Goal: Task Accomplishment & Management: Use online tool/utility

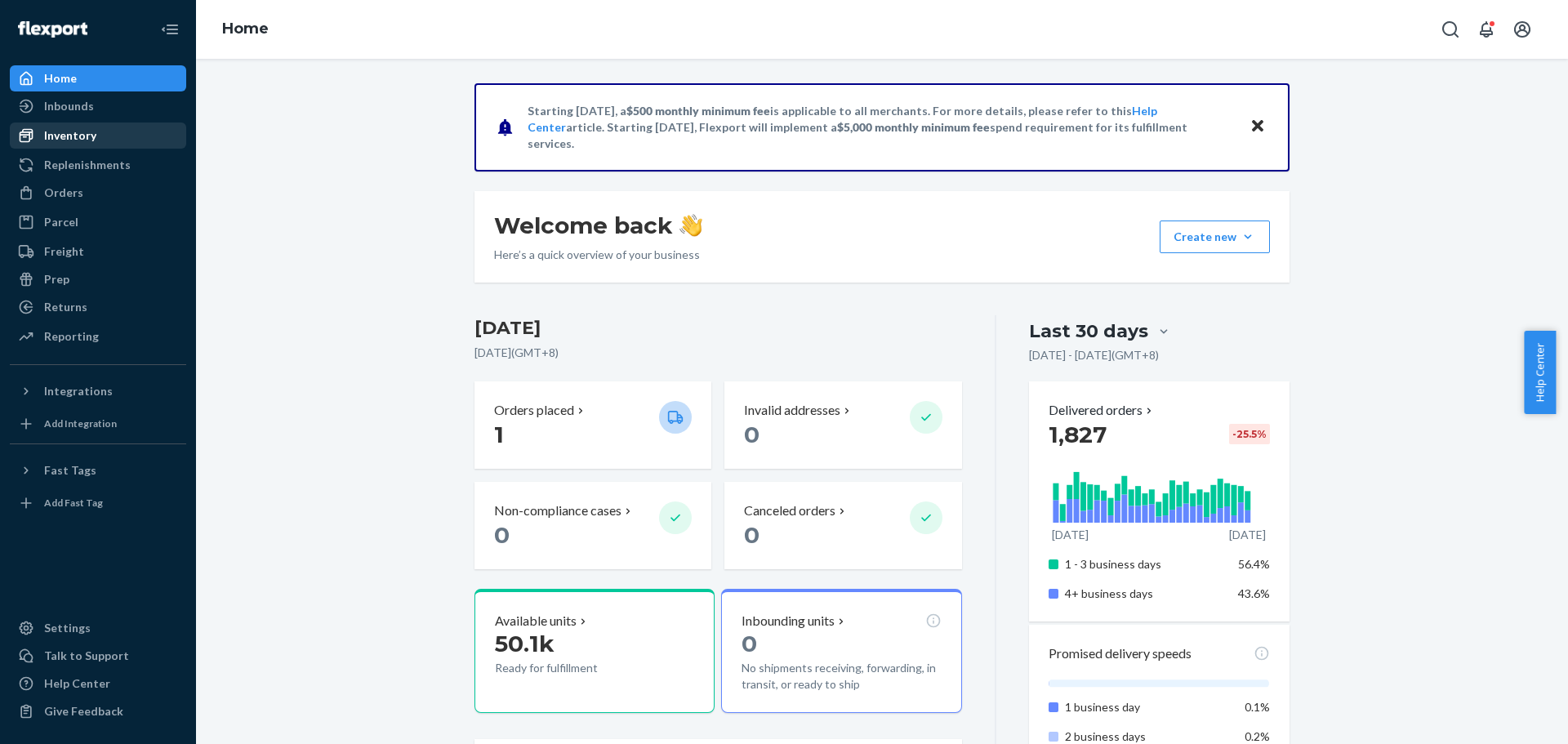
click at [96, 140] on div "Inventory" at bounding box center [98, 136] width 174 height 23
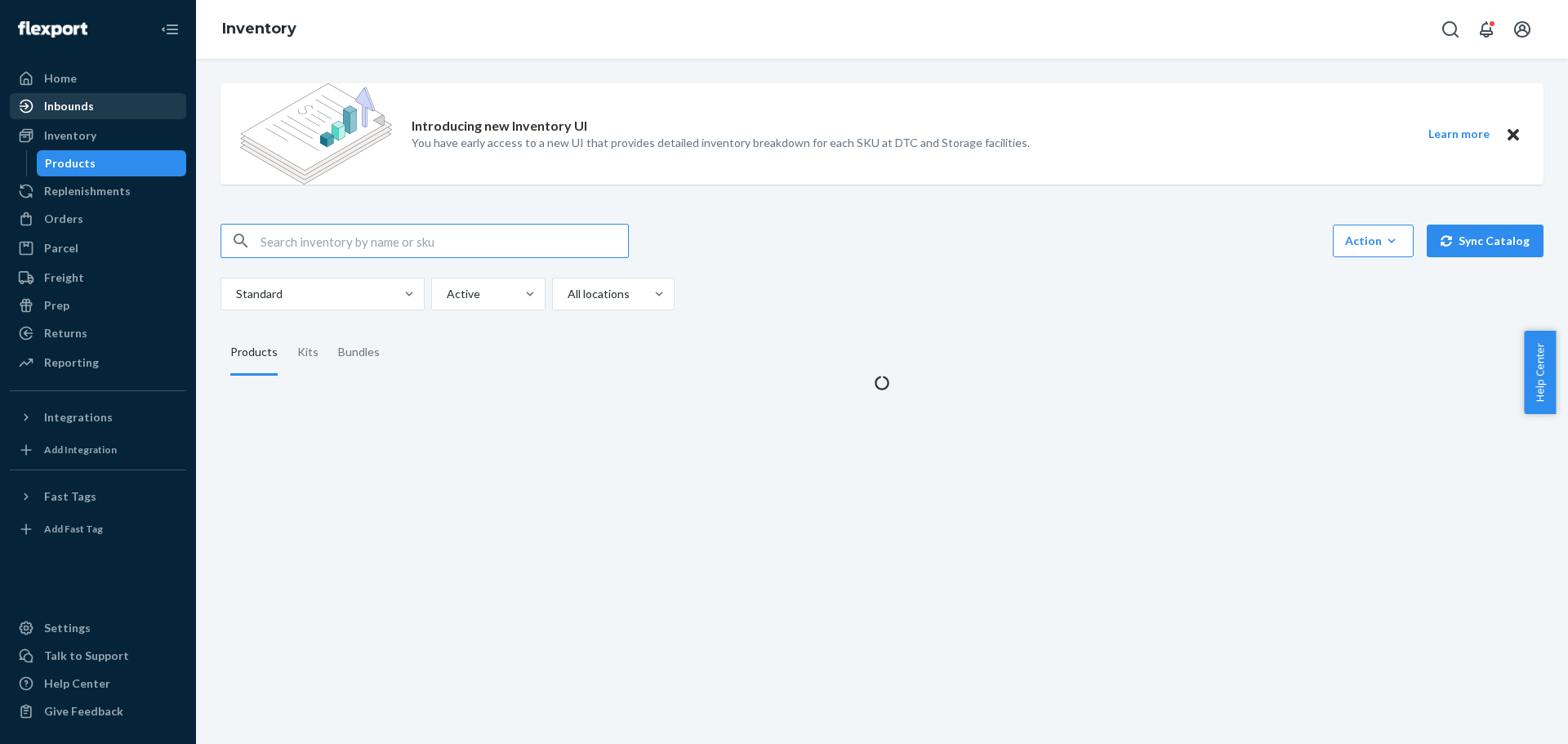
click at [97, 106] on div "Inbounds" at bounding box center [98, 106] width 174 height 23
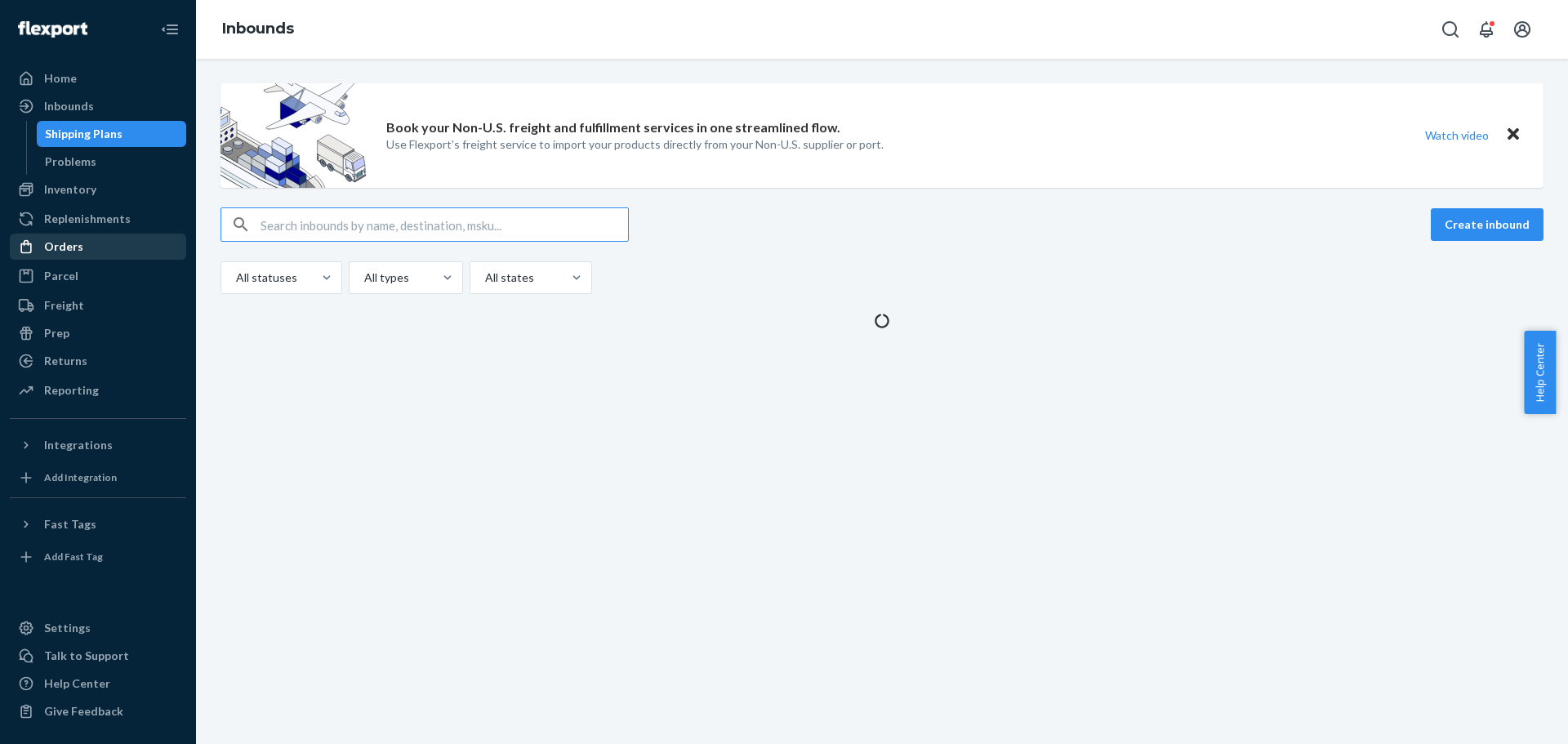
click at [80, 251] on div "Orders" at bounding box center [64, 247] width 39 height 16
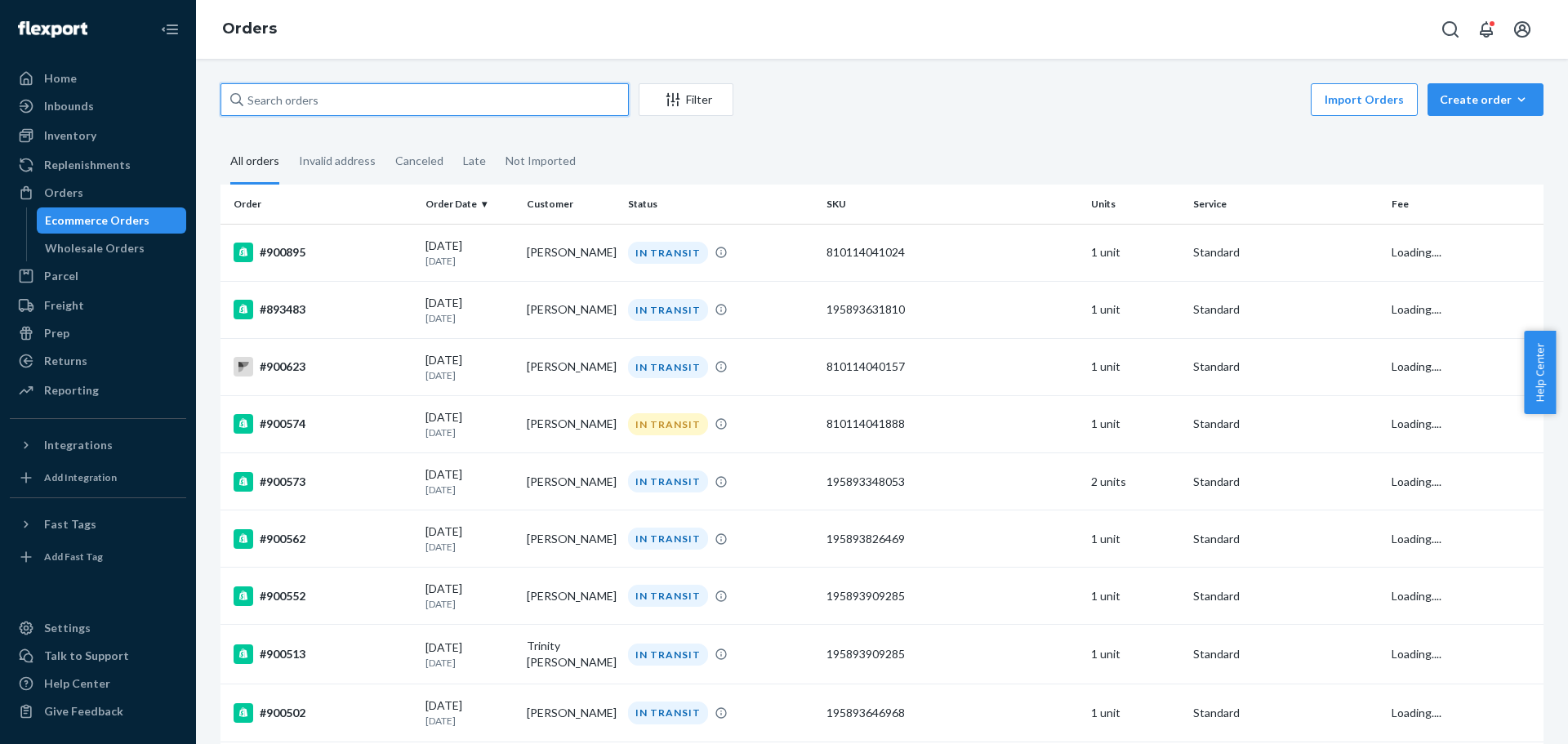
click at [466, 110] on input "text" at bounding box center [425, 99] width 409 height 33
paste input "[PERSON_NAME] Inserts"
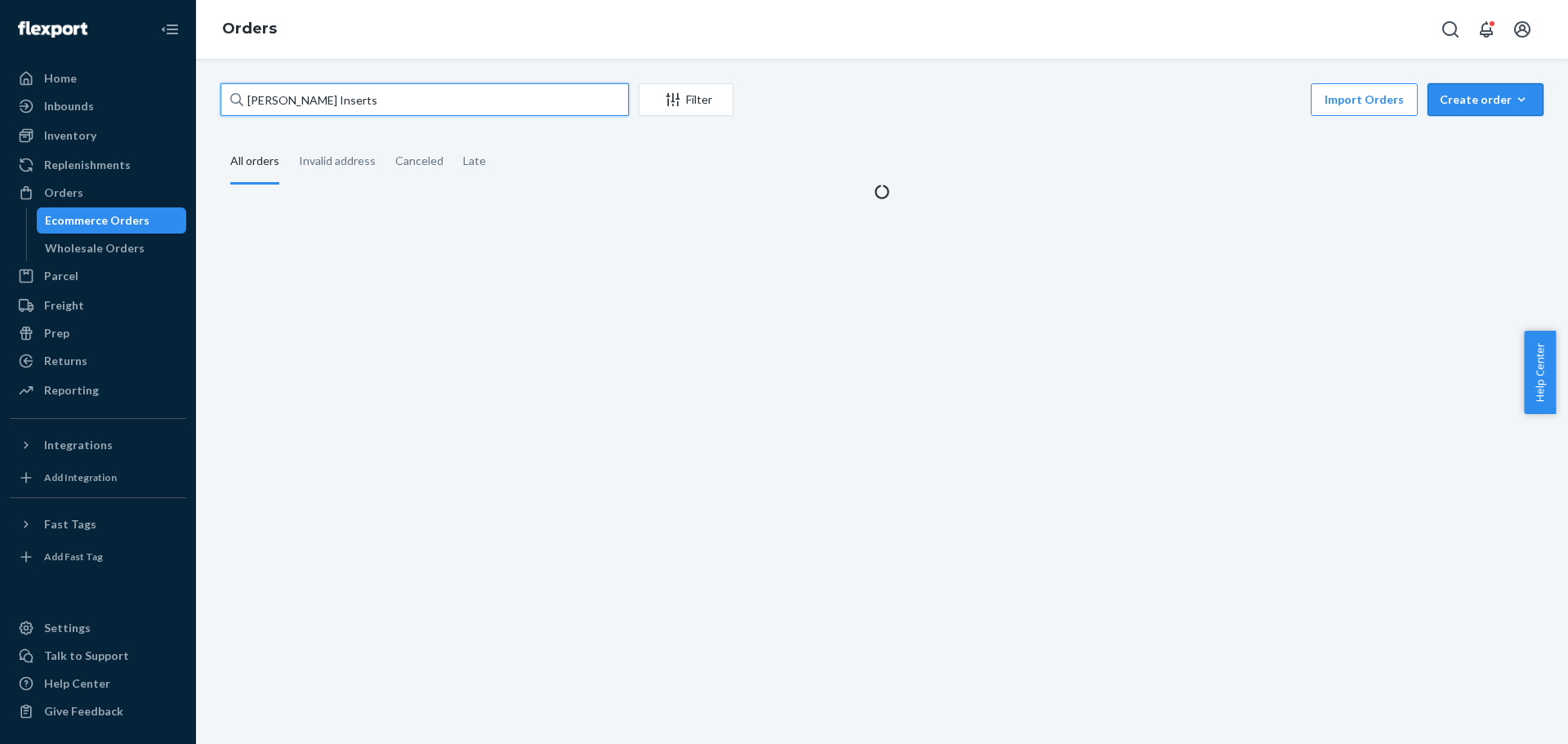
type input "[PERSON_NAME] Inserts"
click at [1471, 102] on div "Create order" at bounding box center [1486, 99] width 91 height 16
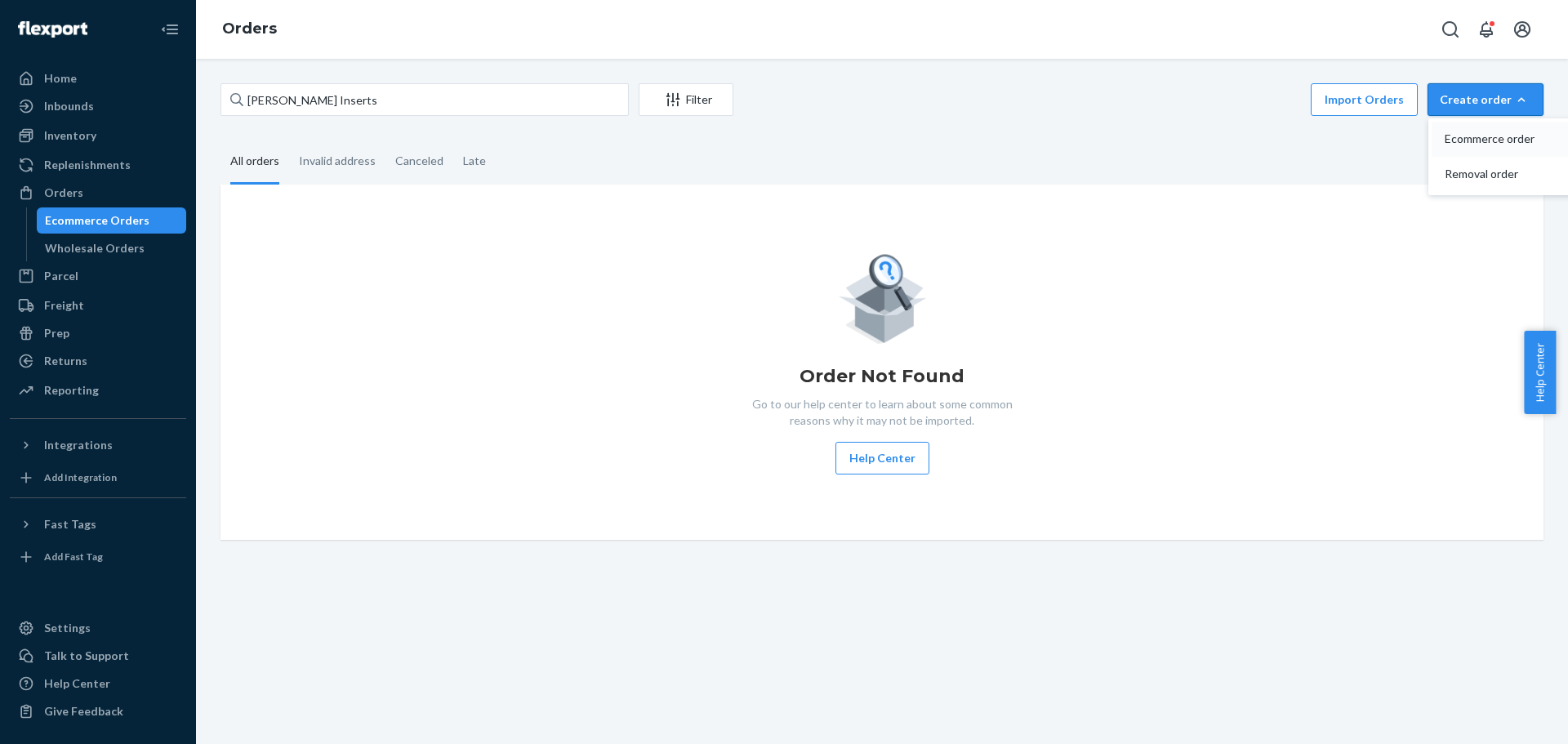
click at [1482, 136] on span "Ecommerce order" at bounding box center [1495, 139] width 101 height 12
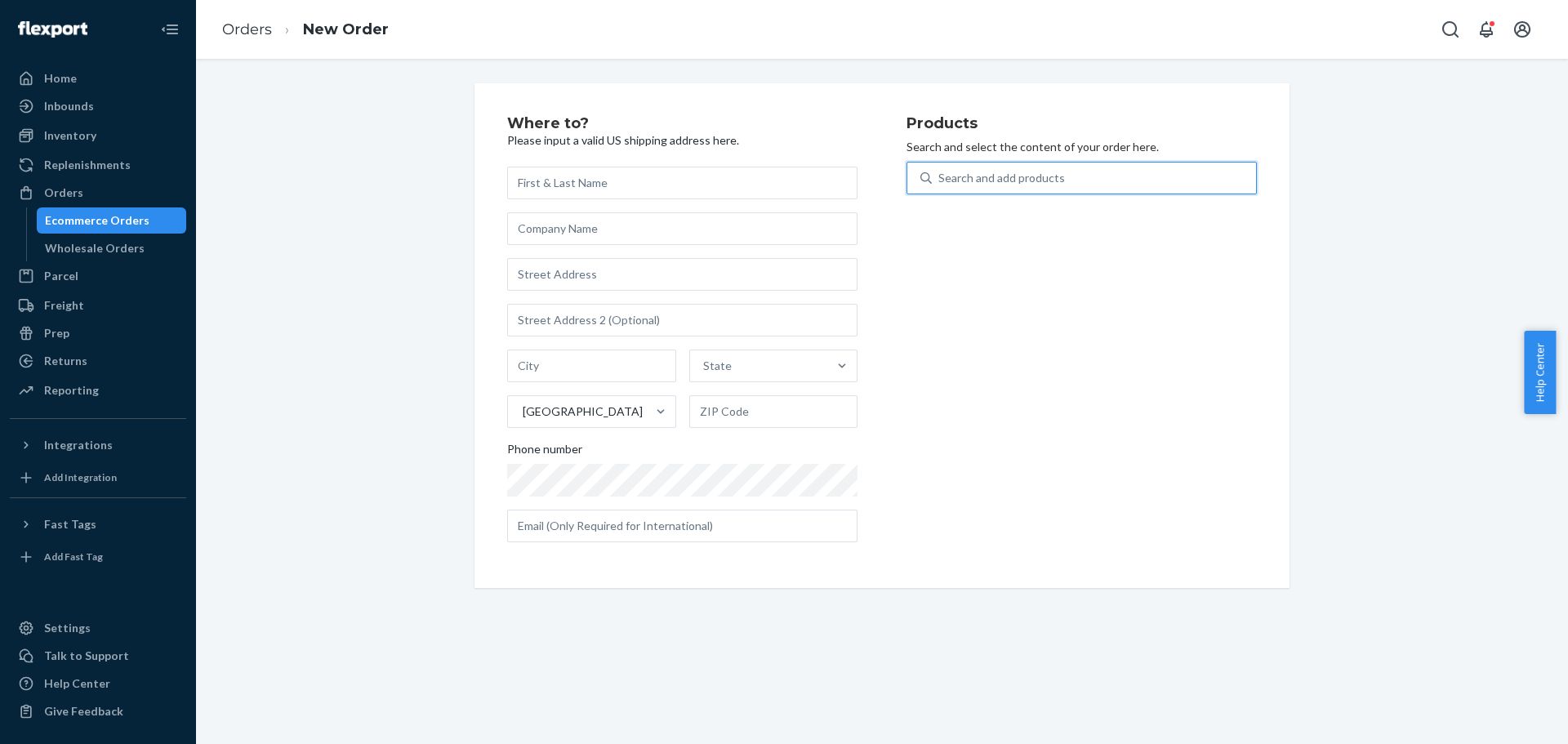
click at [973, 187] on div "Search and add products" at bounding box center [1094, 178] width 325 height 30
click at [940, 186] on input "0 results available. Use Up and Down to choose options, press Enter to select t…" at bounding box center [939, 178] width 2 height 16
paste input "[PERSON_NAME] Inserts"
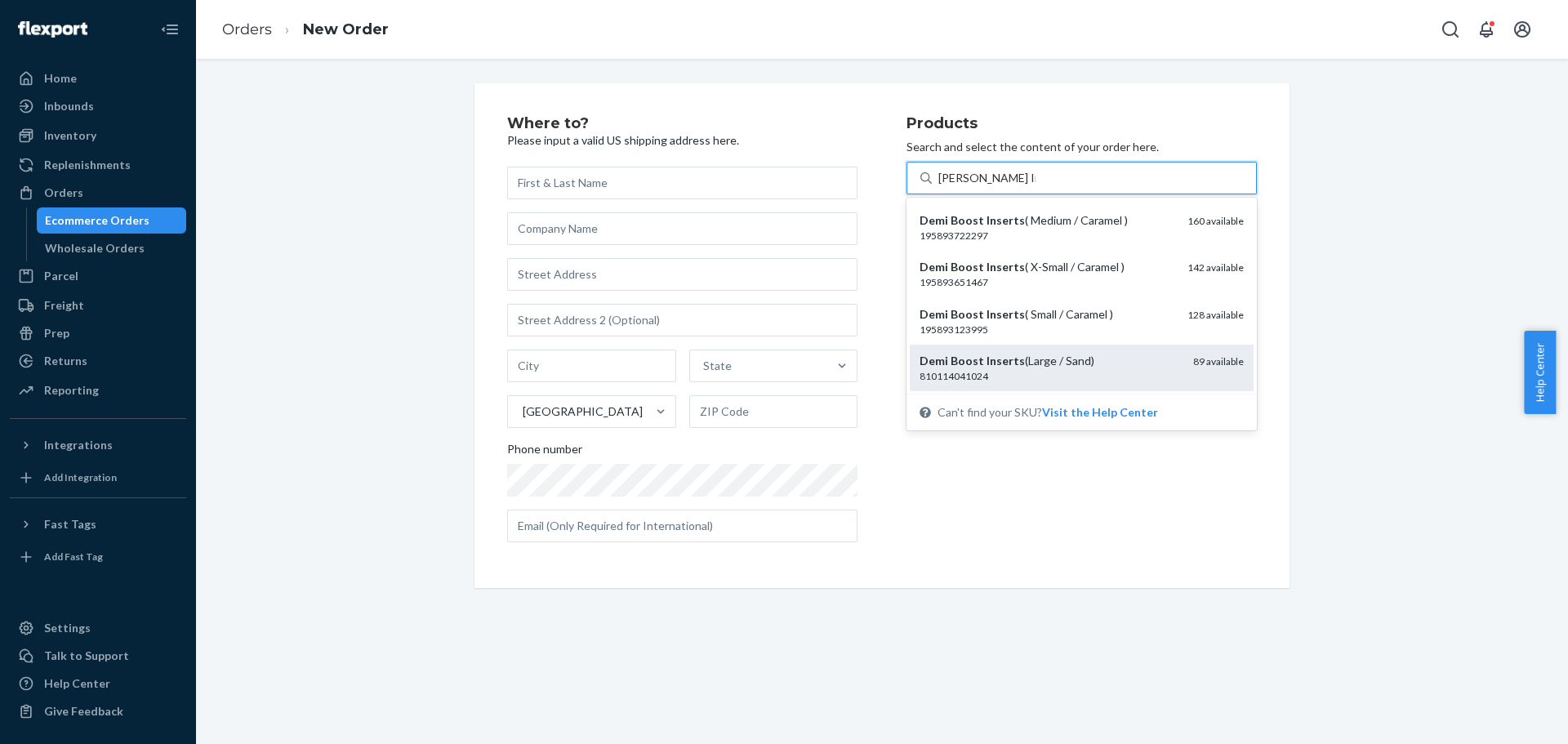
scroll to position [164, 0]
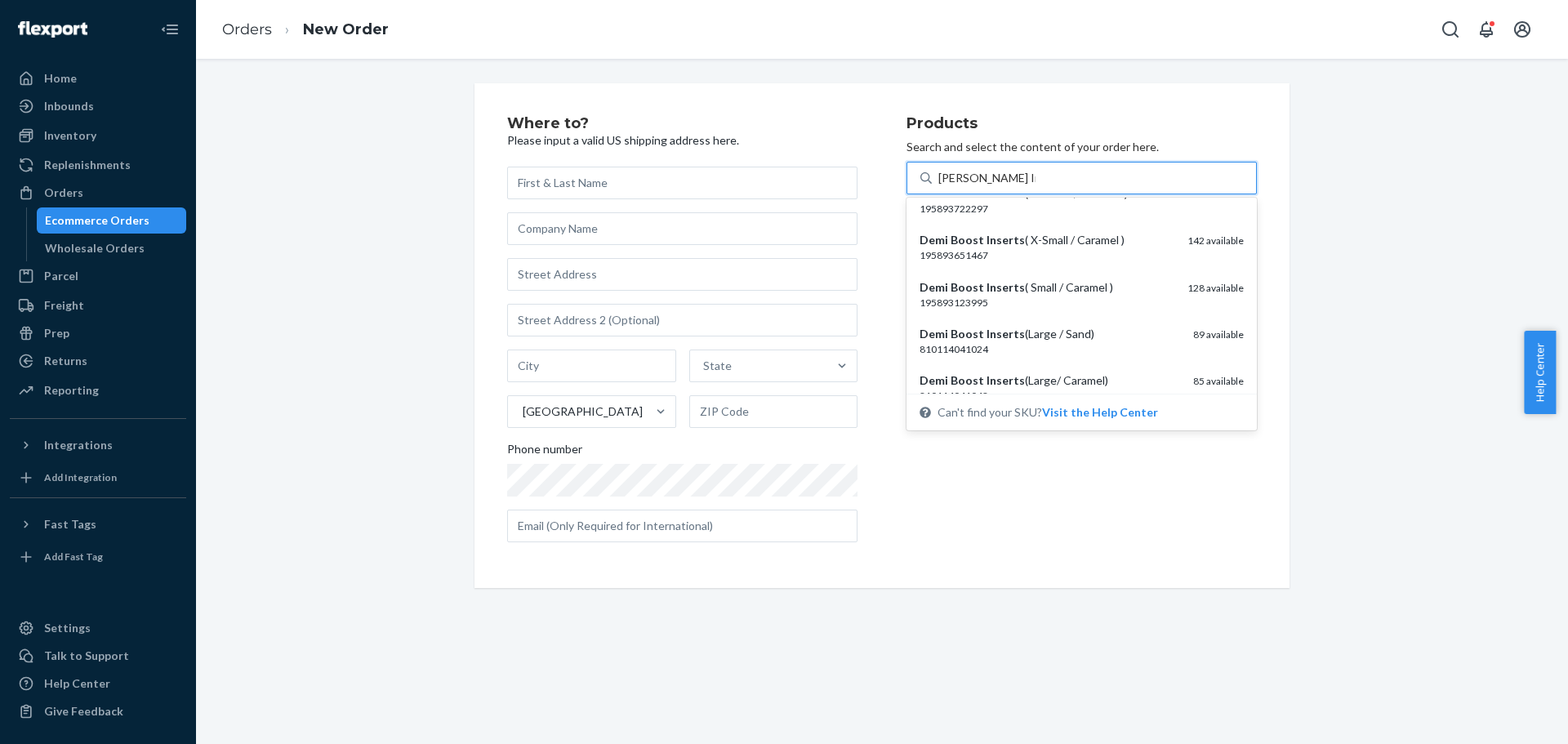
type input "[PERSON_NAME] Inserts"
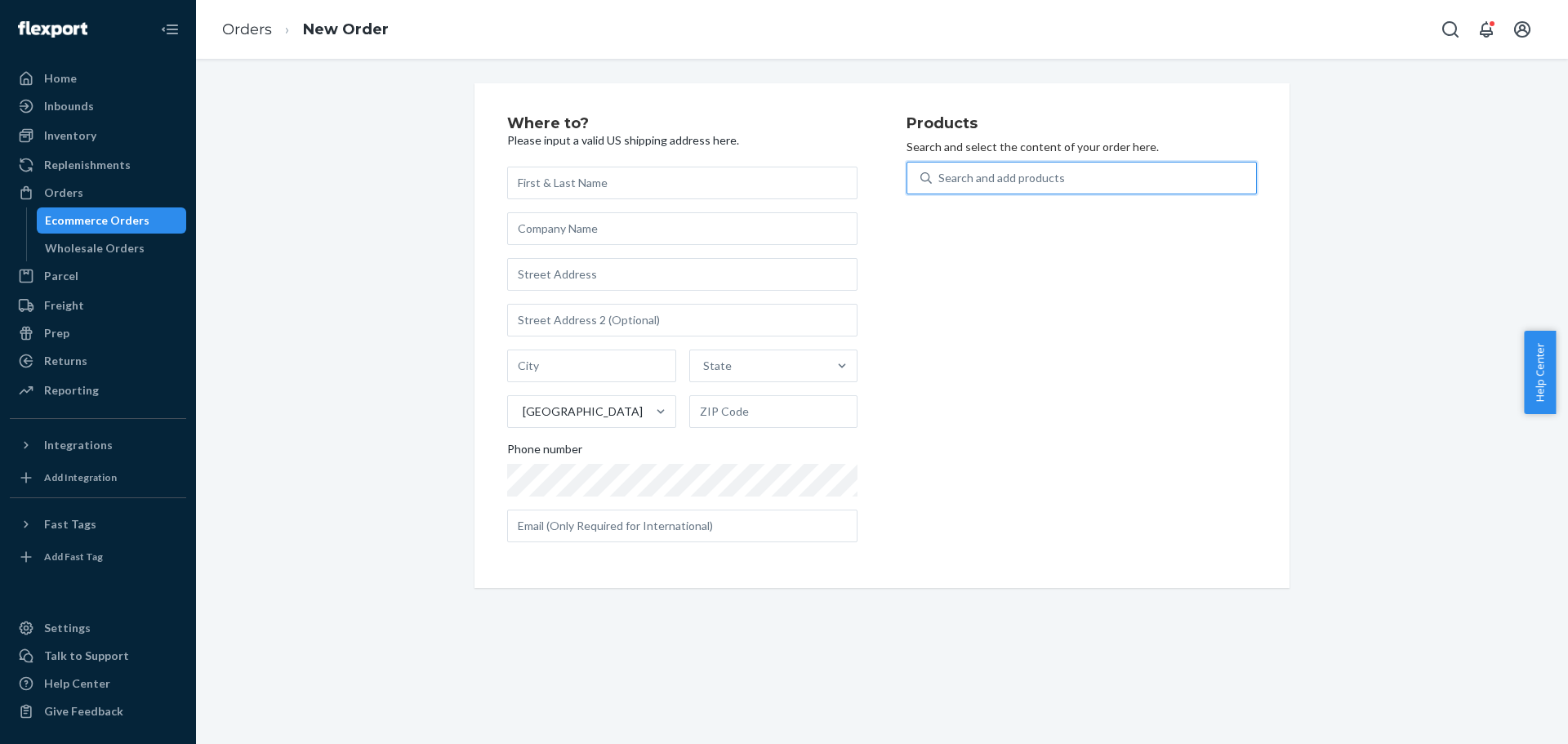
click at [1128, 168] on div "Search and add products" at bounding box center [1094, 178] width 325 height 30
click at [940, 170] on input "0 results available. Select is focused ,type to refine list, press Down to open…" at bounding box center [939, 178] width 2 height 16
paste input "[PERSON_NAME] Inserts"
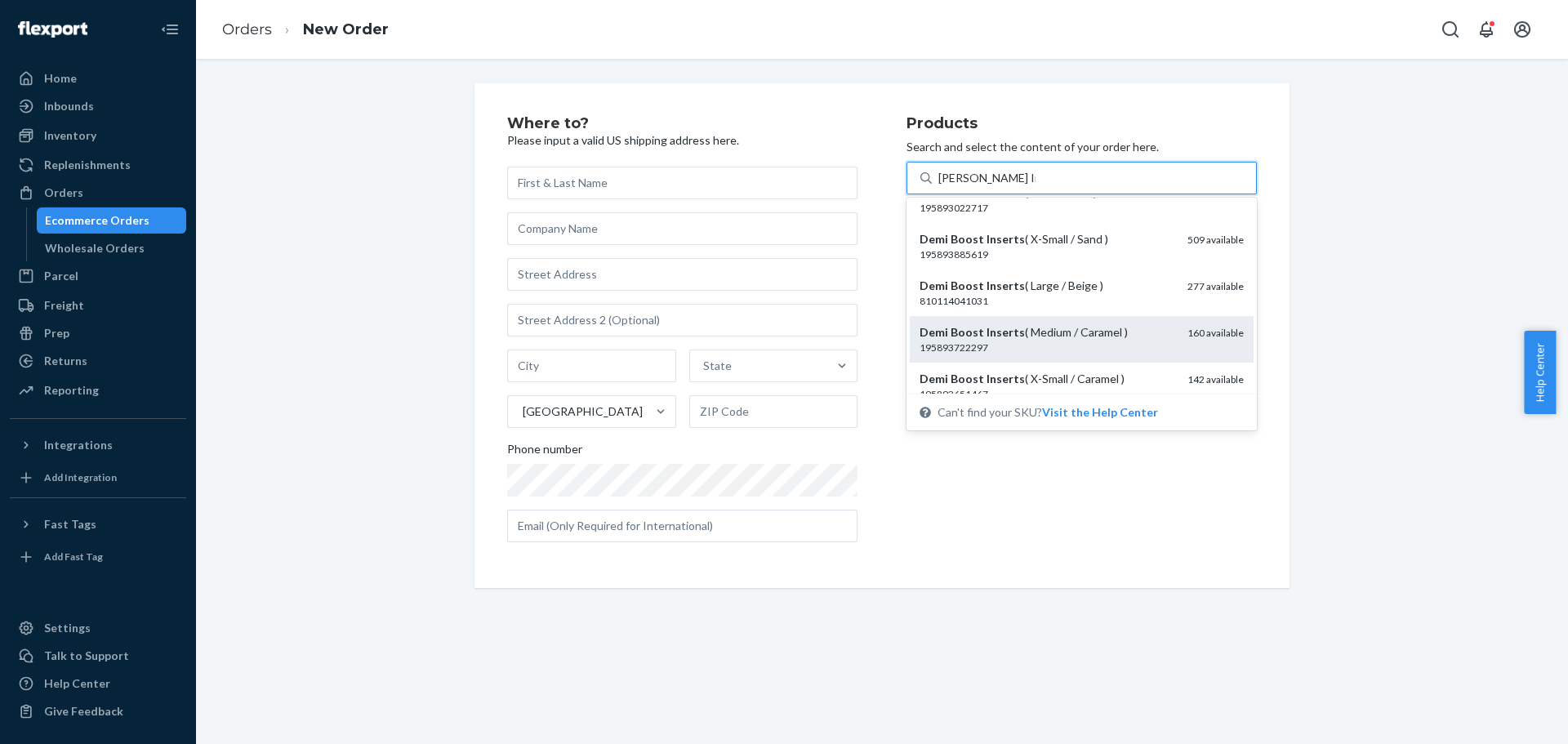
scroll to position [0, 0]
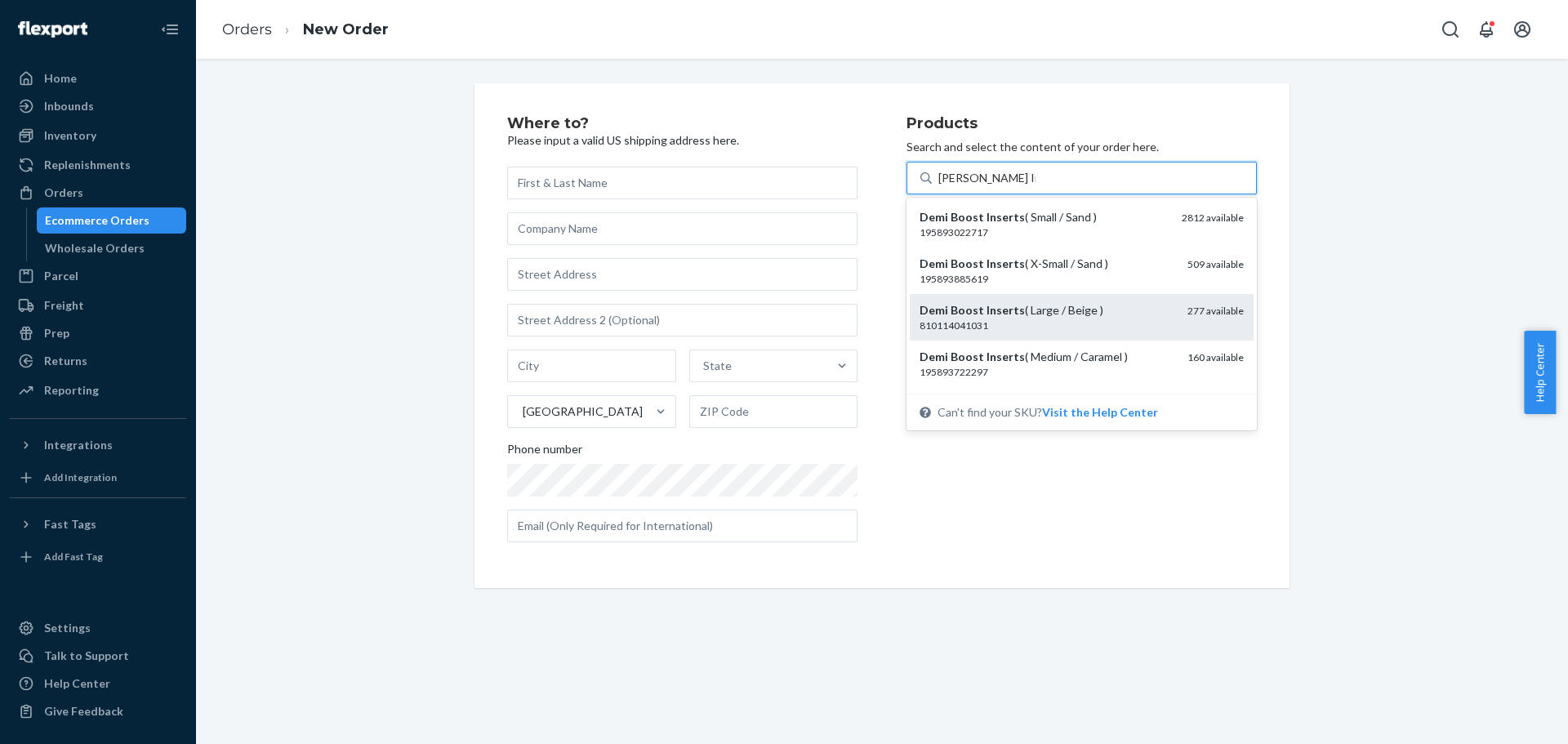
type input "[PERSON_NAME] Inserts"
